Goal: Participate in discussion: Engage in conversation with other users on a specific topic

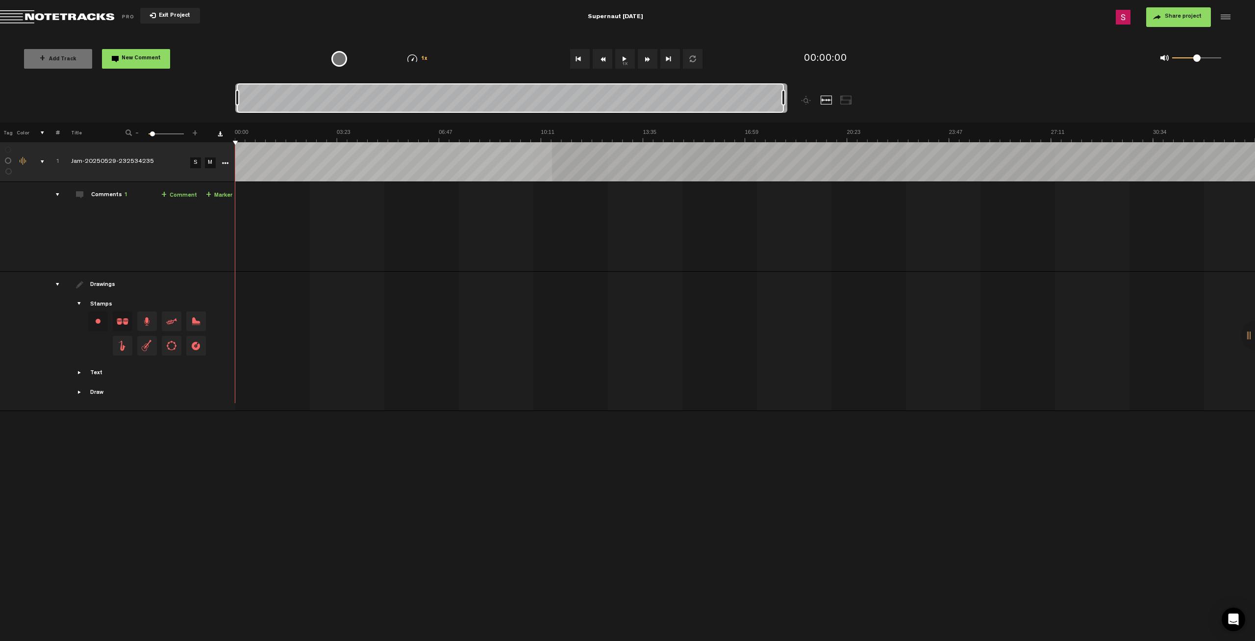
drag, startPoint x: 349, startPoint y: 95, endPoint x: 878, endPoint y: 111, distance: 529.0
click at [878, 111] on div at bounding box center [580, 102] width 690 height 39
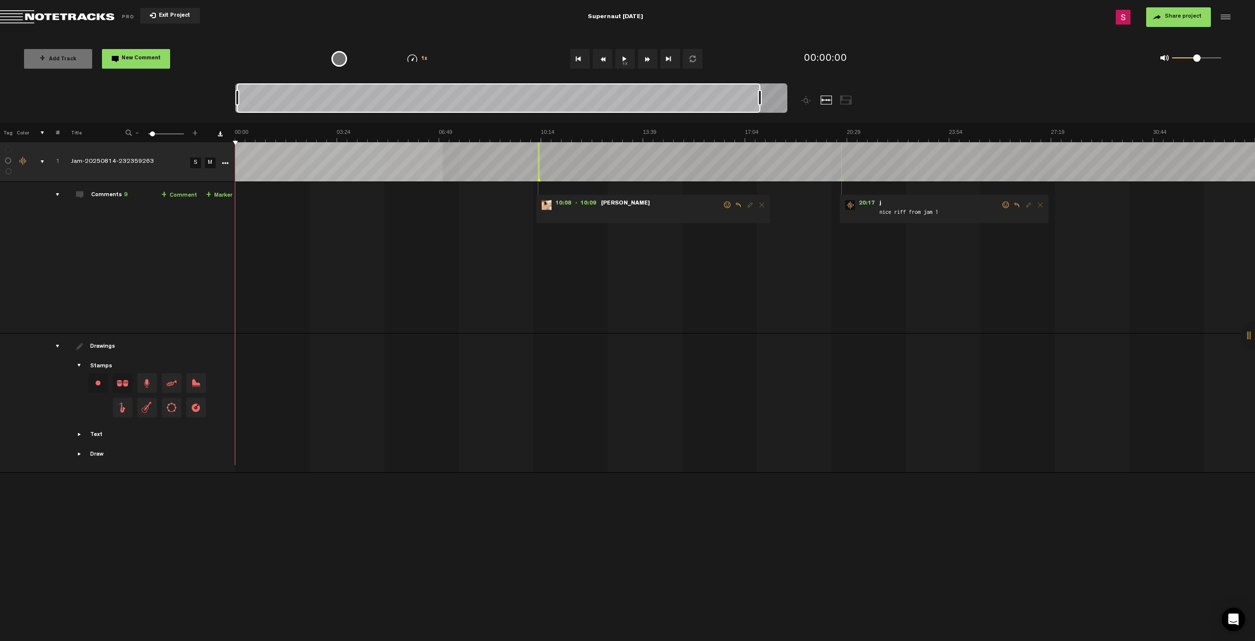
drag, startPoint x: 346, startPoint y: 93, endPoint x: 884, endPoint y: 110, distance: 538.4
click at [884, 110] on div at bounding box center [580, 102] width 690 height 39
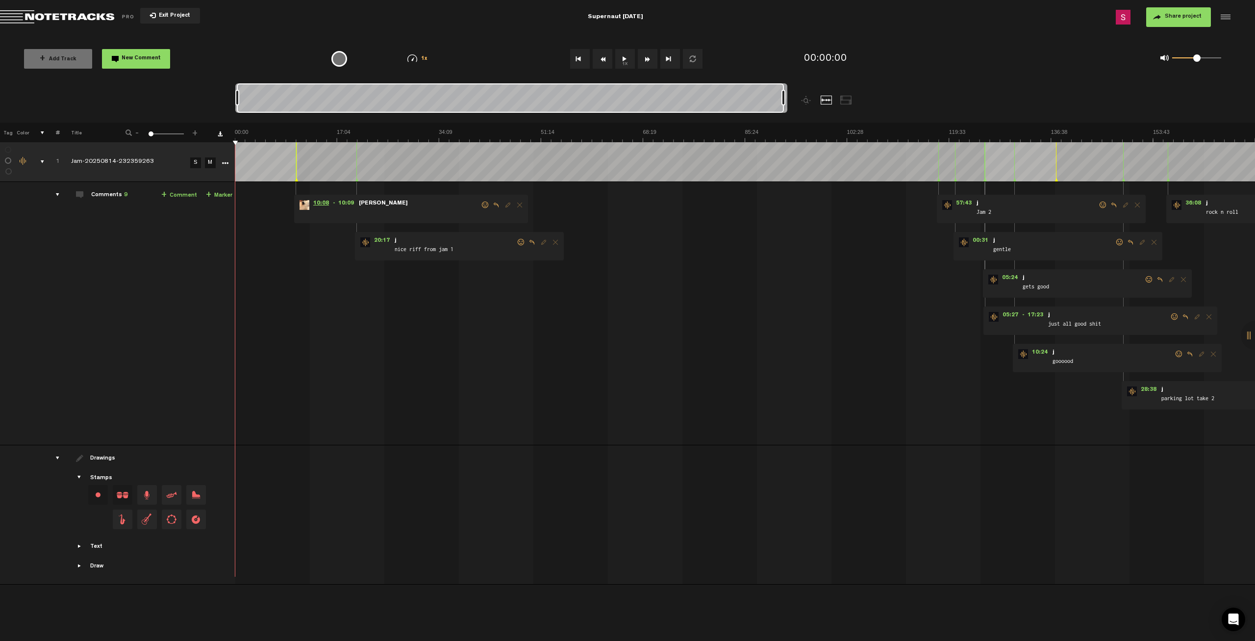
click at [317, 203] on span "10:08" at bounding box center [321, 205] width 24 height 10
click at [625, 53] on button "1x" at bounding box center [625, 59] width 20 height 20
click at [381, 245] on span "20:17" at bounding box center [382, 242] width 24 height 10
click at [622, 194] on div "10:08 - 10:09 • [PERSON_NAME]: "" [PERSON_NAME] 20:17 - • : "nice riff from jam…" at bounding box center [746, 317] width 1018 height 255
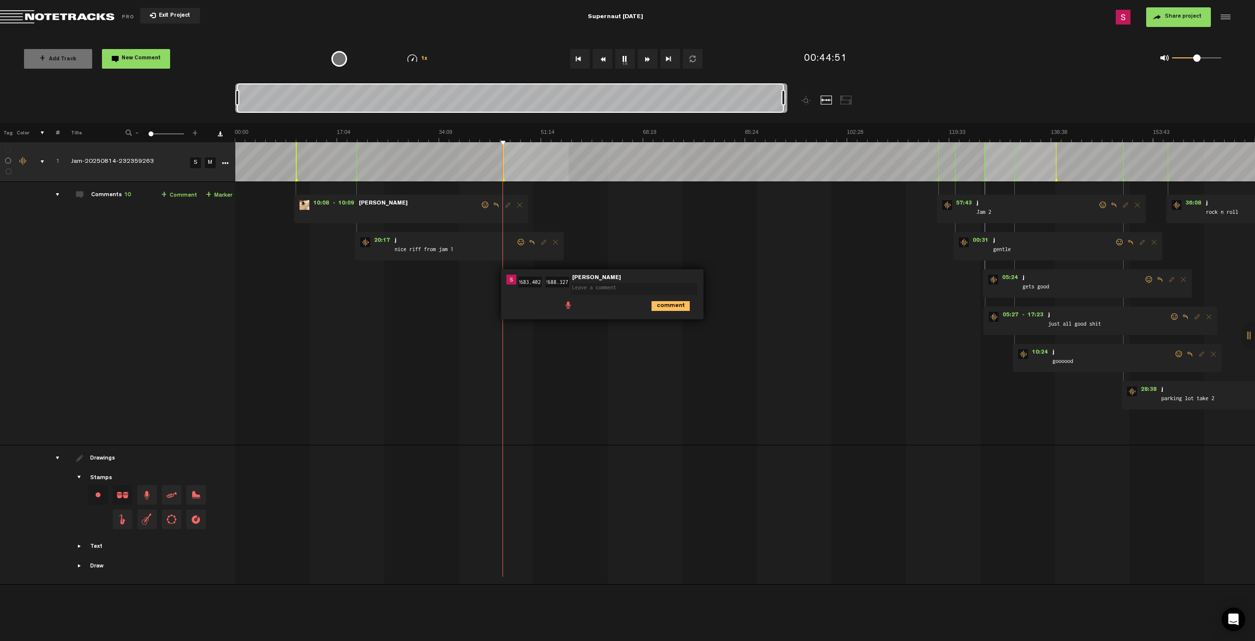
click at [641, 293] on textarea at bounding box center [634, 289] width 126 height 12
click at [724, 282] on span "Delete comment" at bounding box center [726, 279] width 12 height 7
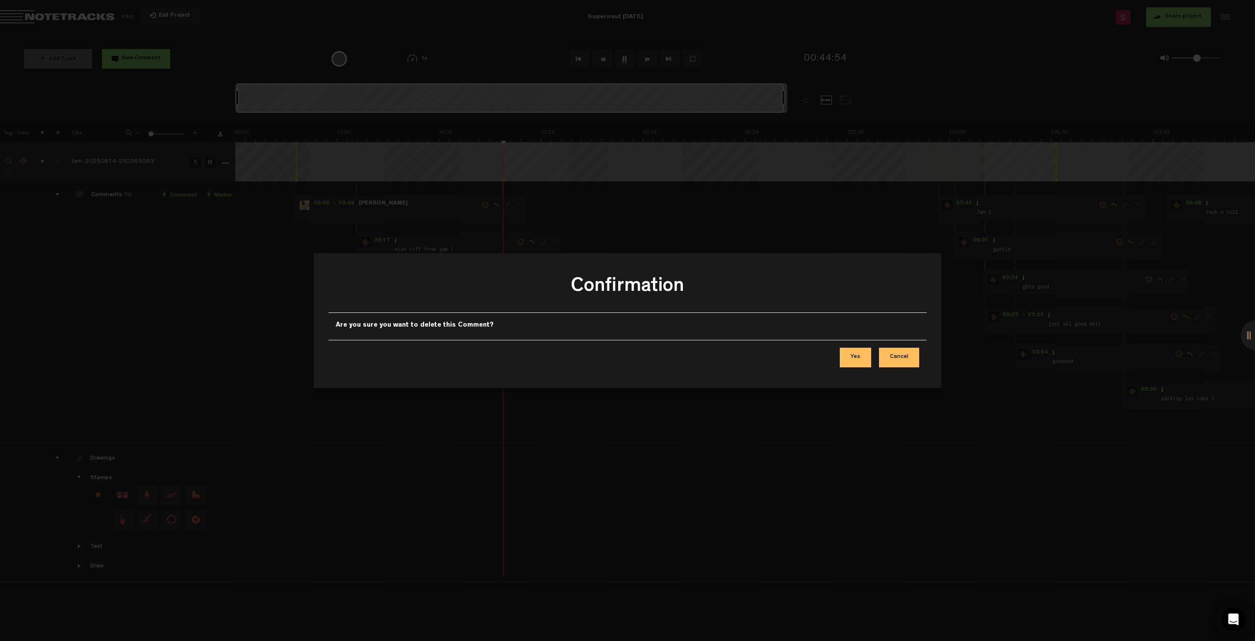
click at [861, 357] on button "Yes" at bounding box center [854, 357] width 31 height 20
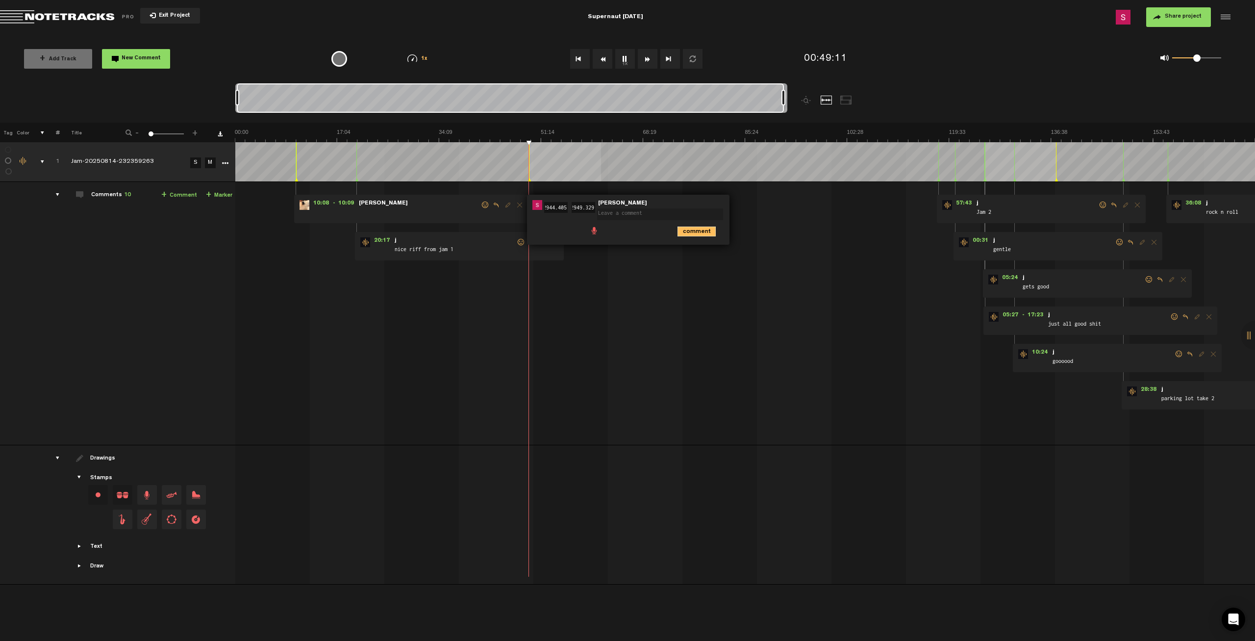
click at [690, 231] on icon "comment" at bounding box center [696, 231] width 38 height 10
click at [753, 204] on span "Delete comment" at bounding box center [752, 204] width 12 height 7
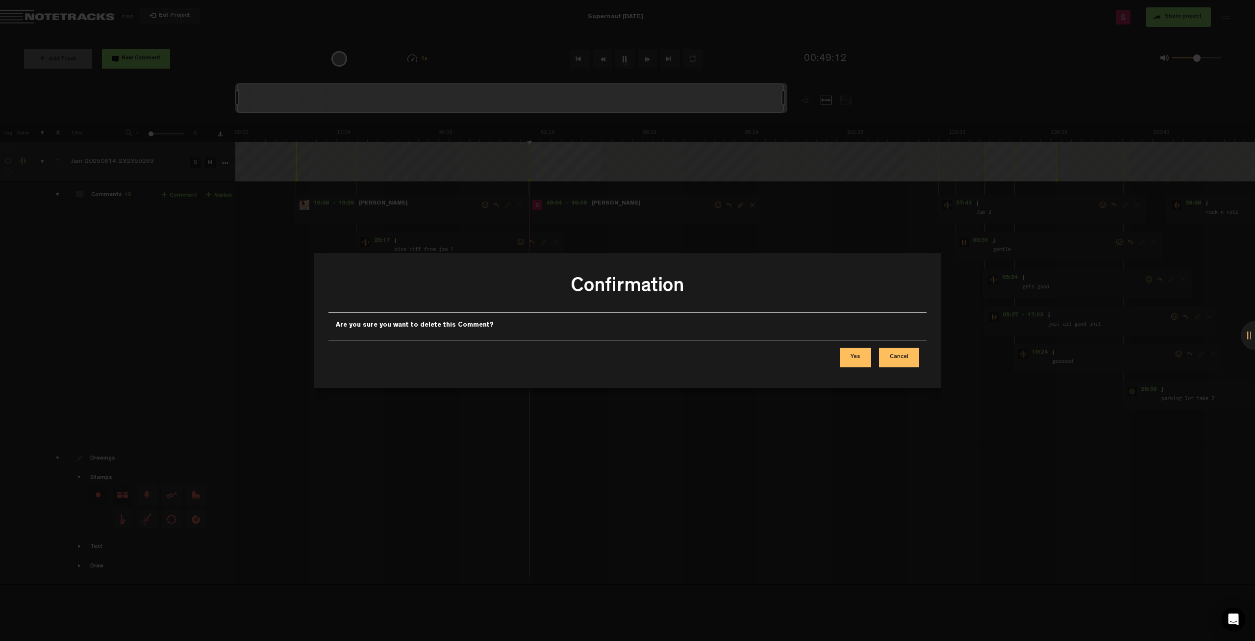
click at [864, 356] on button "Yes" at bounding box center [854, 357] width 31 height 20
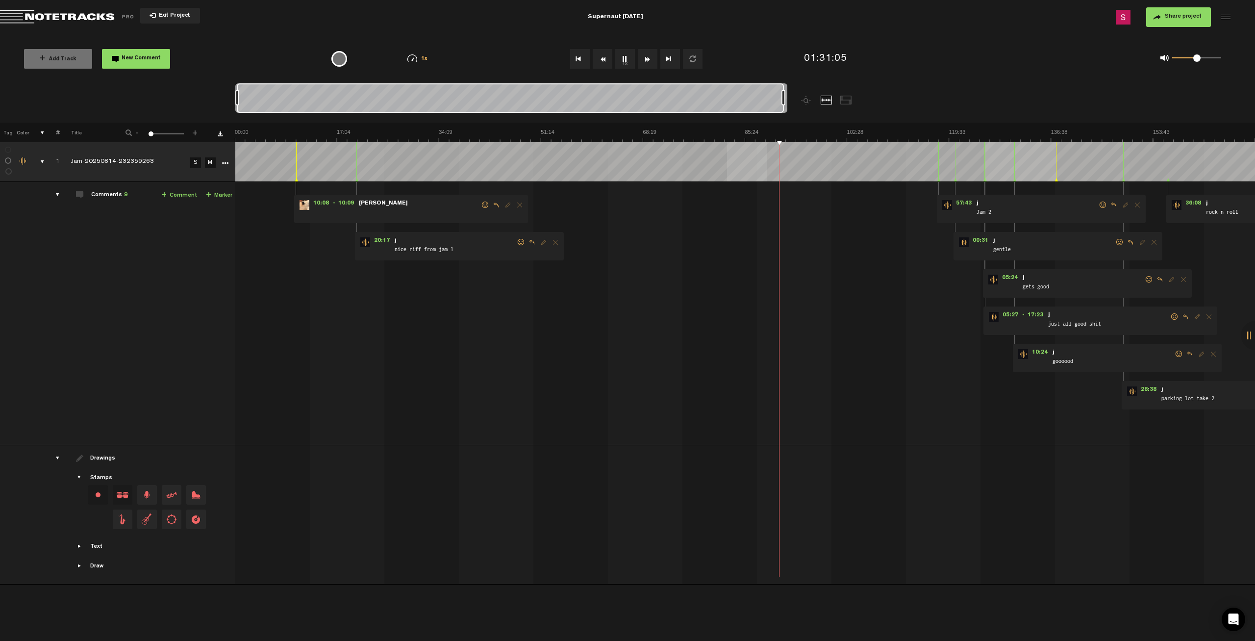
click at [254, 45] on div "+ Add Track New Comment" at bounding box center [166, 59] width 302 height 34
click at [624, 61] on button "1x" at bounding box center [625, 59] width 20 height 20
click at [629, 58] on button "1x" at bounding box center [625, 59] width 20 height 20
click at [622, 55] on button "1x" at bounding box center [625, 59] width 20 height 20
